Goal: Ask a question

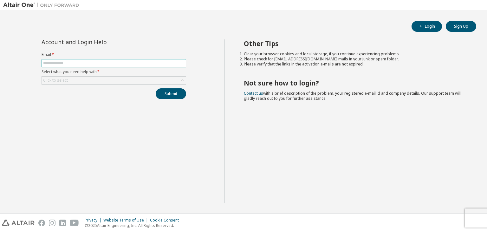
click at [78, 64] on input "text" at bounding box center [113, 63] width 141 height 5
type input "**********"
click at [76, 82] on div "Click to select" at bounding box center [114, 80] width 144 height 8
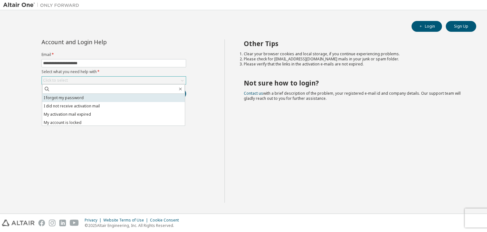
click at [76, 97] on li "I forgot my password" at bounding box center [113, 98] width 143 height 8
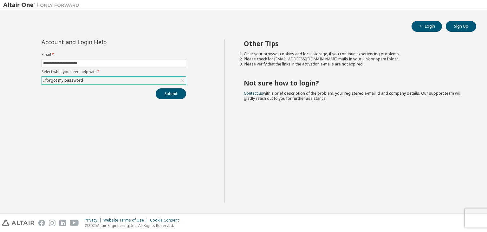
click at [92, 82] on div "I forgot my password" at bounding box center [114, 80] width 144 height 8
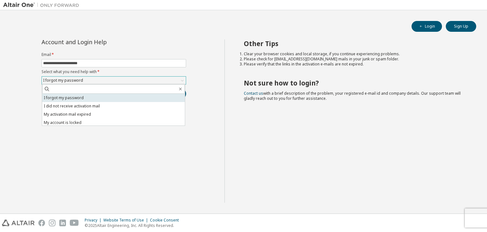
click at [75, 99] on li "I forgot my password" at bounding box center [113, 98] width 143 height 8
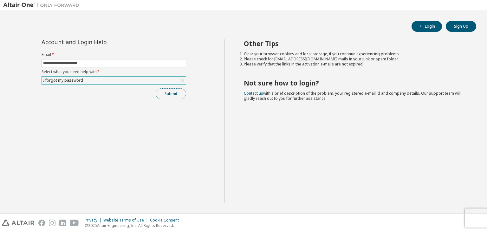
click at [165, 93] on button "Submit" at bounding box center [171, 93] width 30 height 11
